Goal: Transaction & Acquisition: Purchase product/service

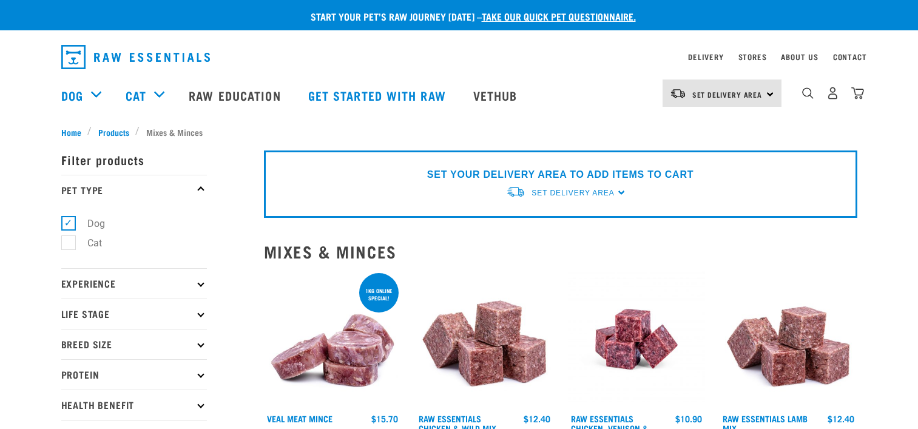
select select
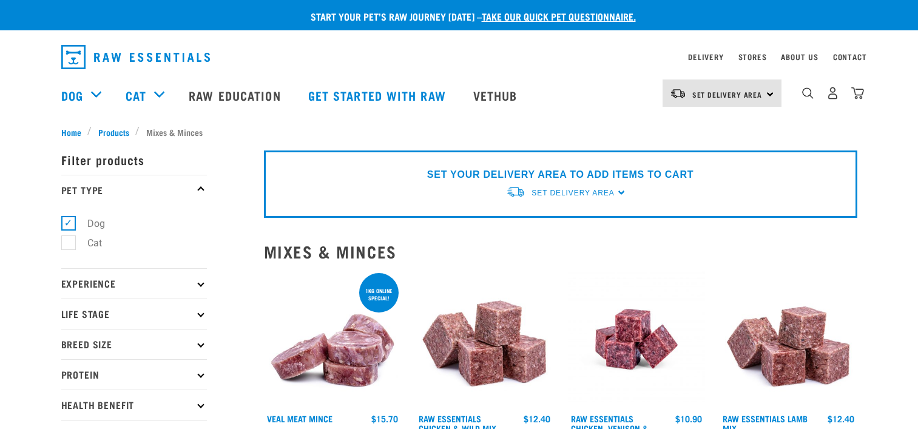
select select
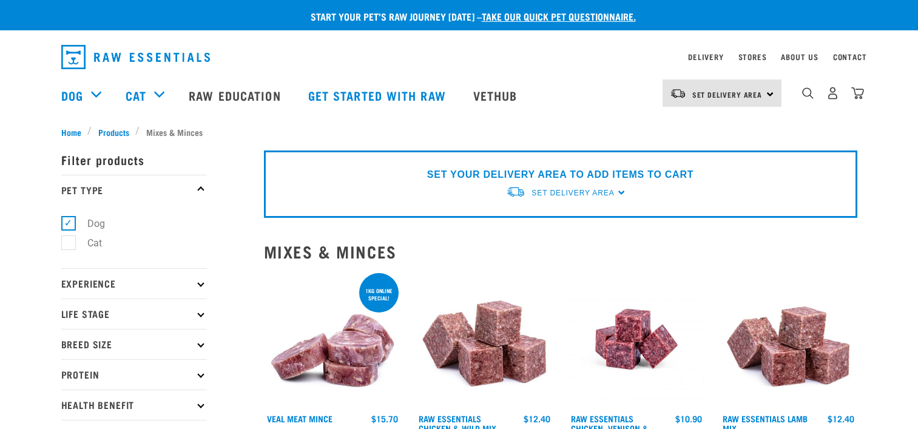
select select
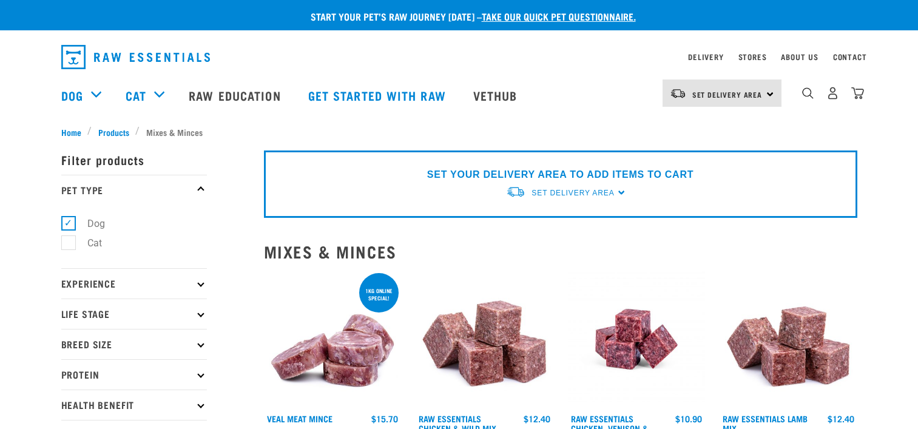
select select
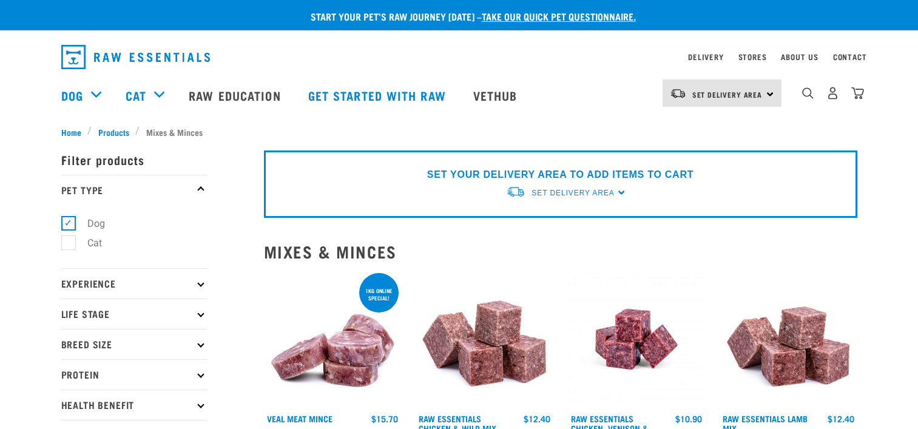
select select
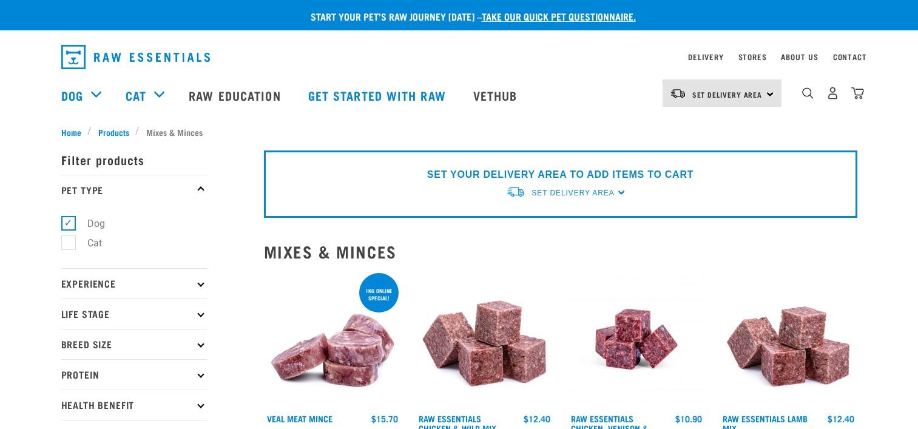
select select
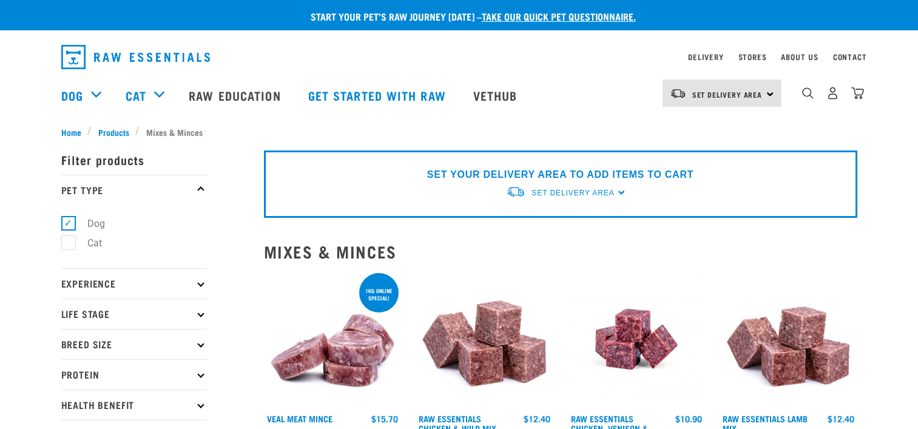
select select
